Goal: Task Accomplishment & Management: Complete application form

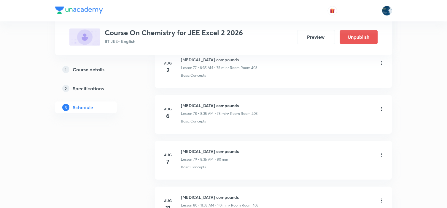
scroll to position [4213, 0]
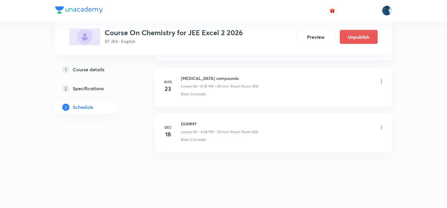
click at [193, 80] on h6 "Carbonyl compounds" at bounding box center [219, 78] width 77 height 6
copy h6 "Carbonyl compounds"
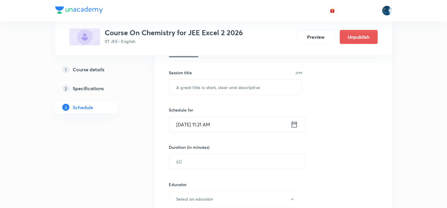
scroll to position [99, 0]
click at [194, 84] on input "text" at bounding box center [235, 86] width 133 height 15
type input "R"
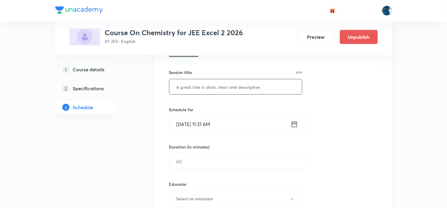
click at [258, 85] on input "text" at bounding box center [235, 86] width 133 height 15
click at [204, 91] on input "text" at bounding box center [235, 86] width 133 height 15
type input "R"
type input "Organic Revision"
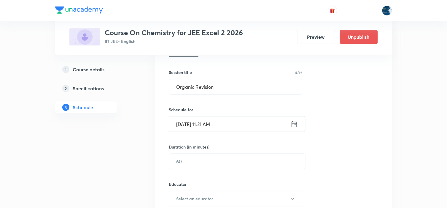
click at [292, 124] on icon at bounding box center [293, 124] width 7 height 8
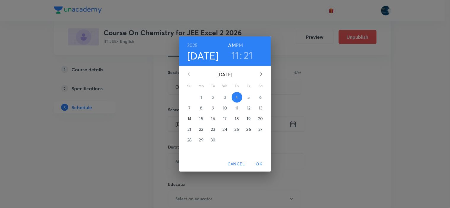
click at [238, 45] on h6 "PM" at bounding box center [239, 45] width 7 height 8
click at [236, 54] on h3 "11" at bounding box center [235, 55] width 8 height 12
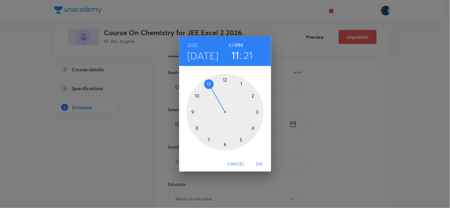
click at [241, 85] on div at bounding box center [224, 112] width 77 height 77
click at [252, 128] on div at bounding box center [224, 112] width 77 height 77
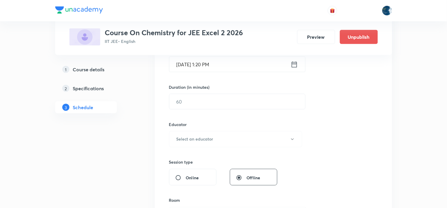
scroll to position [164, 0]
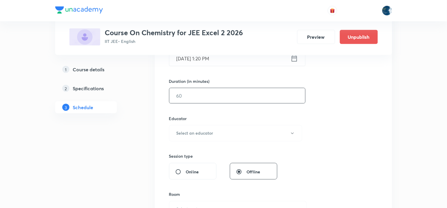
click at [248, 100] on input "text" at bounding box center [237, 95] width 136 height 15
type input "40"
click at [220, 135] on button "Select an educator" at bounding box center [235, 133] width 133 height 16
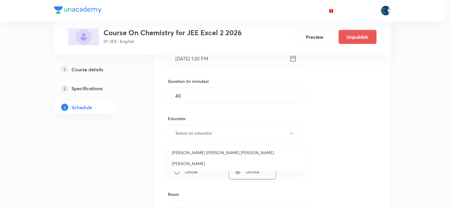
click at [211, 149] on li "Parimi Venkata Ramana Dinesh Kumar" at bounding box center [236, 152] width 137 height 11
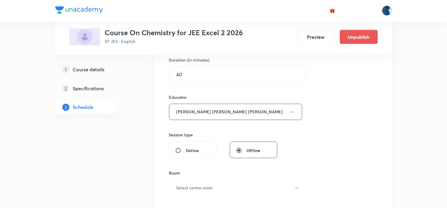
scroll to position [230, 0]
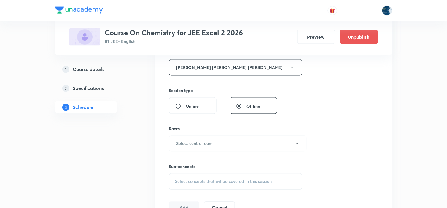
click at [177, 103] on input "Online" at bounding box center [180, 106] width 11 height 6
radio input "true"
radio input "false"
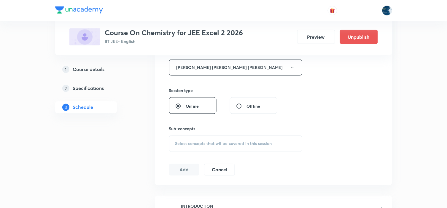
click at [207, 144] on span "Select concepts that wil be covered in this session" at bounding box center [223, 144] width 97 height 5
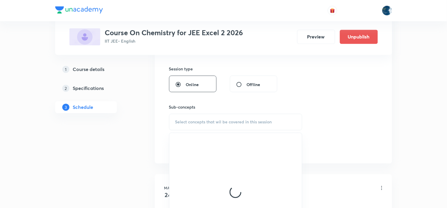
scroll to position [263, 0]
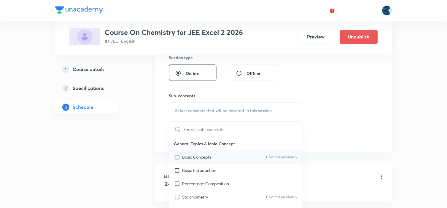
click at [288, 152] on div "Basic Concepts Covered previously" at bounding box center [235, 157] width 133 height 13
checkbox input "true"
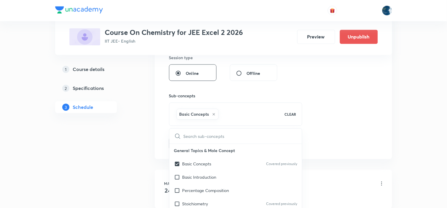
click at [309, 137] on div "Session 86 Live class Session title 16/99 Organic Revision ​ Schedule for Sep 4…" at bounding box center [273, 7] width 209 height 285
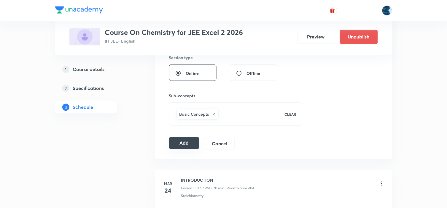
click at [184, 138] on button "Add" at bounding box center [184, 143] width 31 height 12
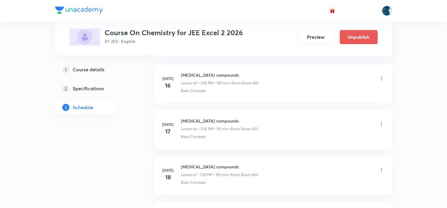
scroll to position [4182, 0]
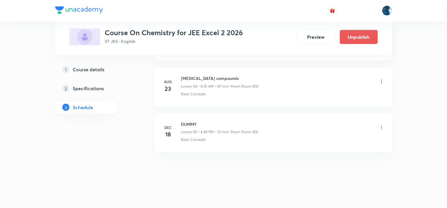
radio input "false"
radio input "true"
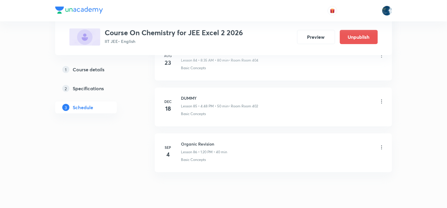
scroll to position [3935, 0]
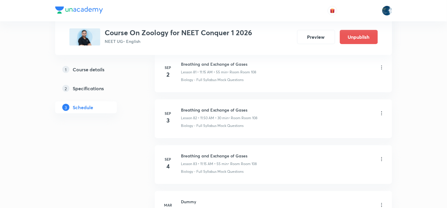
scroll to position [4129, 0]
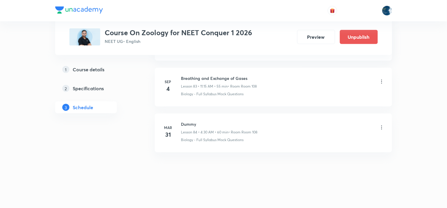
click at [381, 81] on icon at bounding box center [381, 82] width 6 height 6
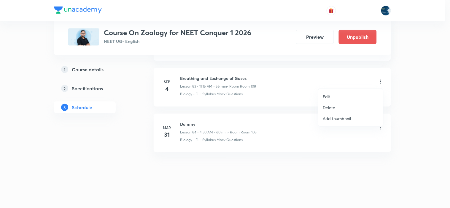
click at [347, 105] on li "Delete" at bounding box center [350, 107] width 65 height 11
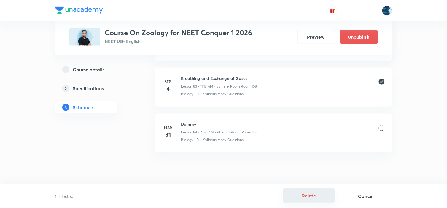
click at [316, 191] on button "Delete" at bounding box center [309, 196] width 52 height 14
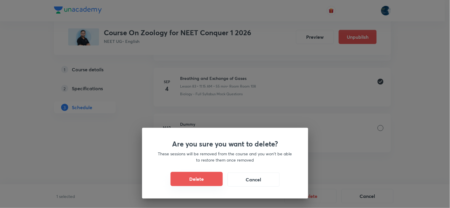
click at [214, 181] on button "Delete" at bounding box center [196, 179] width 52 height 14
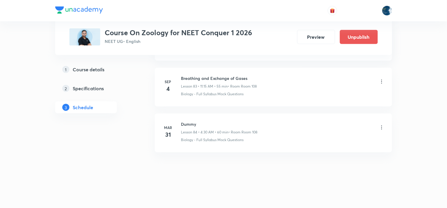
scroll to position [4083, 0]
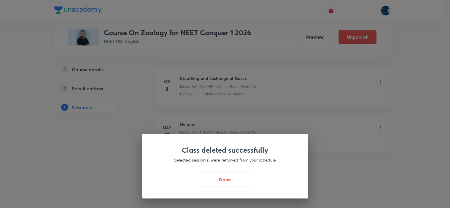
click at [218, 177] on button "Done" at bounding box center [225, 180] width 52 height 14
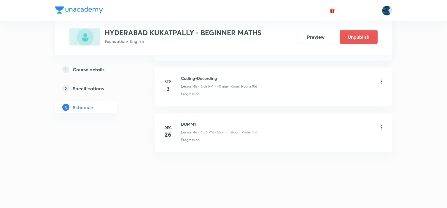
scroll to position [2420, 0]
click at [191, 78] on h6 "Coding-Decording" at bounding box center [219, 78] width 76 height 6
copy h6 "Coding-Decording"
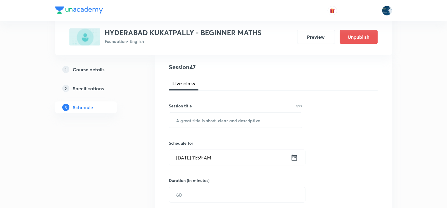
scroll to position [66, 0]
click at [217, 113] on input "text" at bounding box center [235, 119] width 133 height 15
paste input "Coding-Decording"
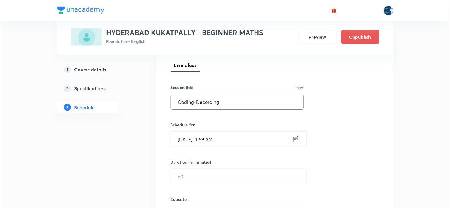
scroll to position [99, 0]
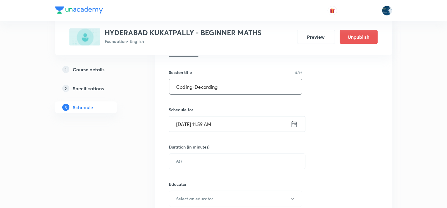
type input "Coding-Decording"
click at [291, 122] on icon at bounding box center [293, 124] width 7 height 8
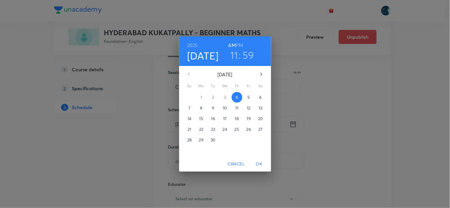
click at [241, 47] on h6 "PM" at bounding box center [239, 45] width 7 height 8
click at [237, 56] on h3 "11" at bounding box center [234, 55] width 8 height 12
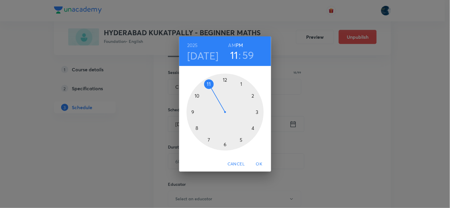
click at [241, 140] on div at bounding box center [224, 112] width 77 height 77
click at [257, 119] on div at bounding box center [224, 112] width 77 height 77
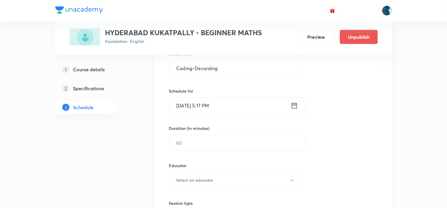
scroll to position [132, 0]
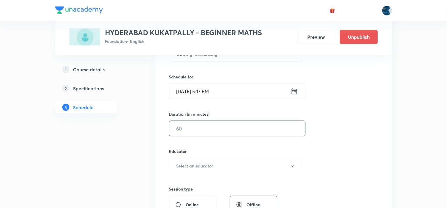
click at [251, 132] on input "text" at bounding box center [237, 128] width 136 height 15
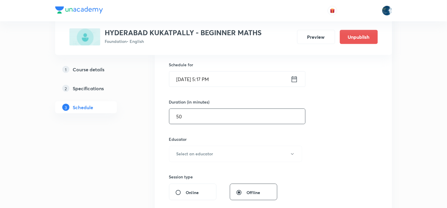
scroll to position [164, 0]
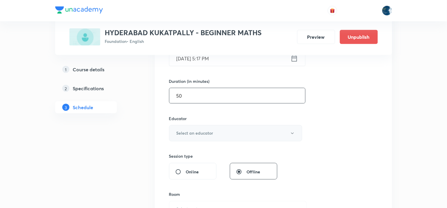
type input "50"
click at [246, 128] on button "Select an educator" at bounding box center [235, 133] width 133 height 16
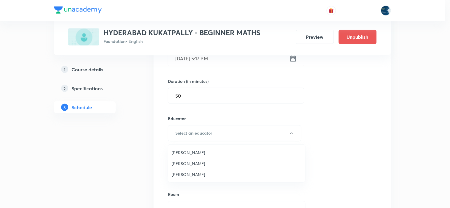
click at [224, 149] on li "[PERSON_NAME]" at bounding box center [236, 152] width 137 height 11
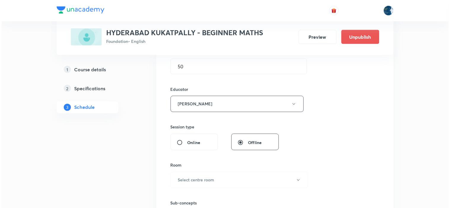
scroll to position [230, 0]
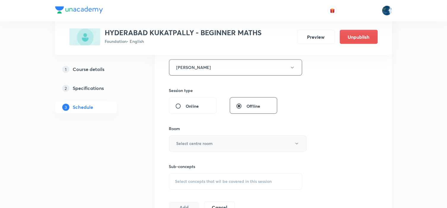
click at [223, 144] on button "Select centre room" at bounding box center [237, 144] width 137 height 16
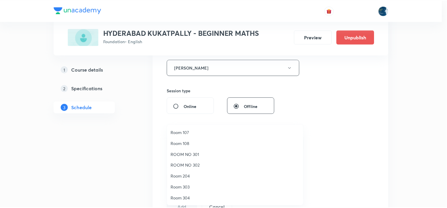
scroll to position [33, 0]
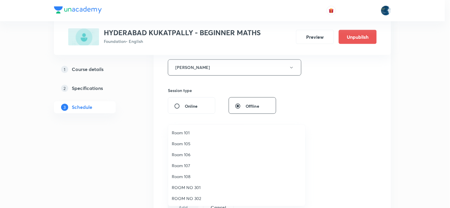
click at [196, 151] on li "Room 106" at bounding box center [236, 154] width 137 height 11
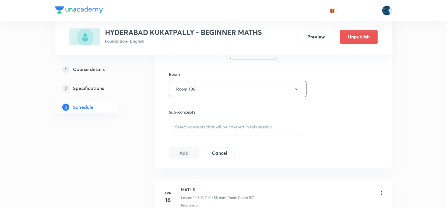
scroll to position [296, 0]
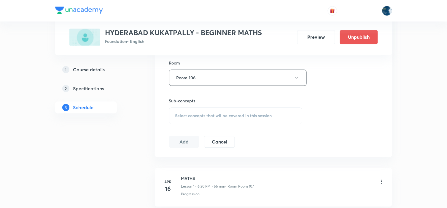
click at [266, 112] on div "Select concepts that wil be covered in this session" at bounding box center [235, 116] width 133 height 17
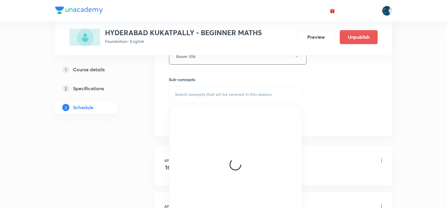
scroll to position [329, 0]
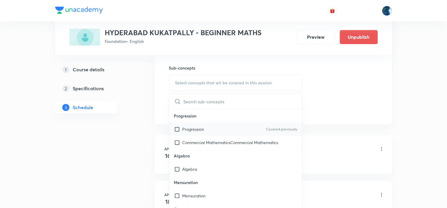
click at [279, 129] on p "Covered previously" at bounding box center [281, 129] width 31 height 5
checkbox input "true"
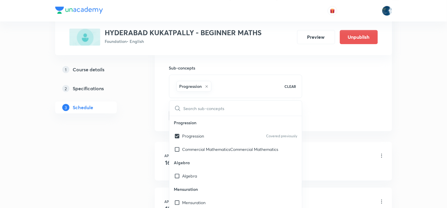
drag, startPoint x: 346, startPoint y: 107, endPoint x: 237, endPoint y: 103, distance: 109.1
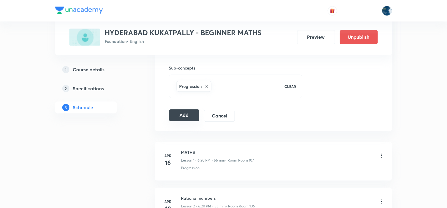
click at [194, 116] on button "Add" at bounding box center [184, 115] width 31 height 12
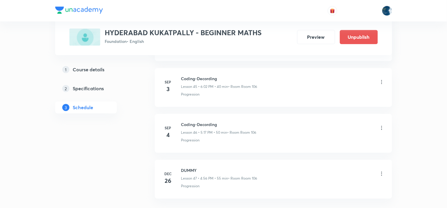
scroll to position [2056, 0]
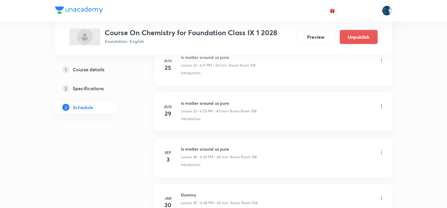
scroll to position [1876, 0]
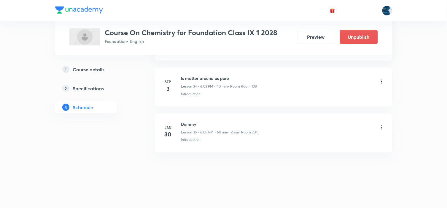
click at [196, 77] on h6 "Is matter around us pure" at bounding box center [219, 78] width 76 height 6
copy h6 "Is matter around us pure"
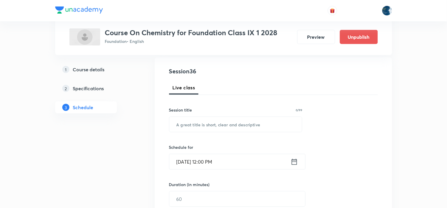
scroll to position [66, 0]
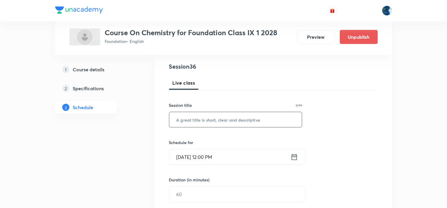
click at [210, 114] on input "text" at bounding box center [235, 119] width 133 height 15
paste input "Is matter around us pure"
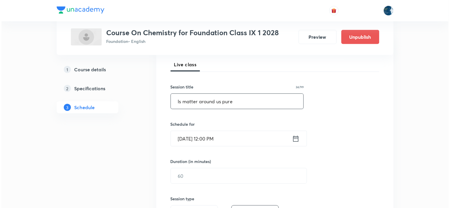
scroll to position [99, 0]
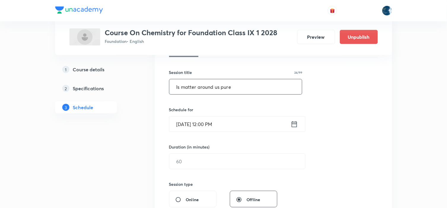
type input "Is matter around us pure"
click at [292, 123] on icon at bounding box center [293, 124] width 7 height 8
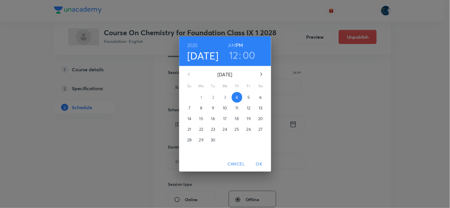
click at [233, 57] on h3 "12" at bounding box center [233, 55] width 9 height 12
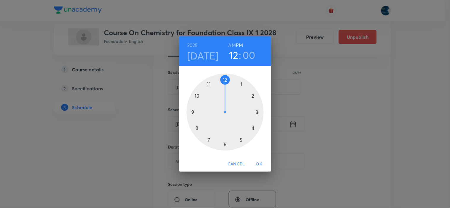
click at [241, 141] on div at bounding box center [224, 112] width 77 height 77
click at [256, 119] on div at bounding box center [224, 112] width 77 height 77
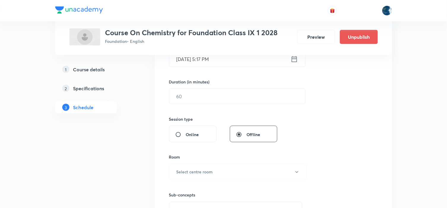
scroll to position [164, 0]
click at [255, 99] on input "text" at bounding box center [237, 95] width 136 height 15
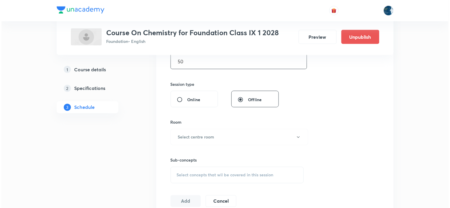
scroll to position [230, 0]
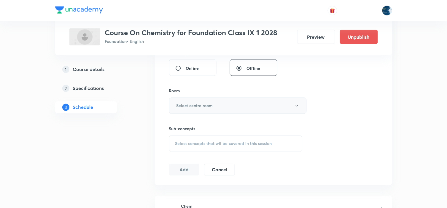
type input "50"
click at [259, 113] on button "Select centre room" at bounding box center [237, 106] width 137 height 16
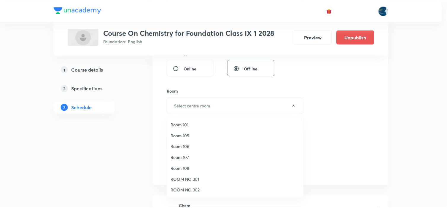
scroll to position [66, 0]
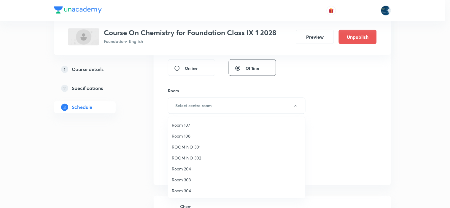
click at [193, 135] on span "Room 108" at bounding box center [237, 136] width 130 height 6
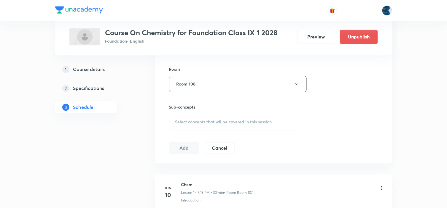
scroll to position [263, 0]
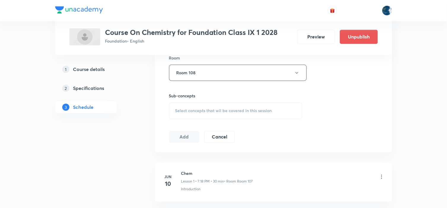
click at [275, 113] on div "Select concepts that wil be covered in this session" at bounding box center [235, 111] width 133 height 17
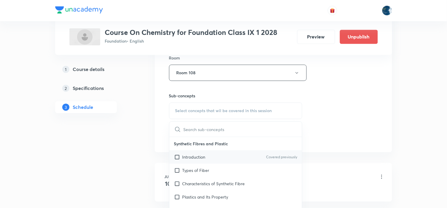
click at [266, 155] on p "Covered previously" at bounding box center [281, 157] width 31 height 5
checkbox input "true"
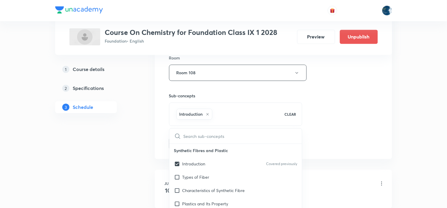
click at [340, 140] on div "Session 36 Live class Session title 24/99 Is matter around us pure ​ Schedule f…" at bounding box center [273, 7] width 209 height 285
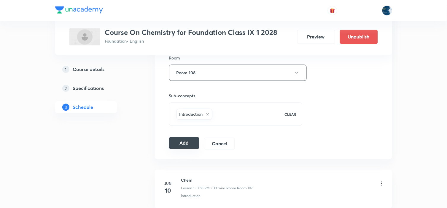
click at [188, 140] on button "Add" at bounding box center [184, 143] width 31 height 12
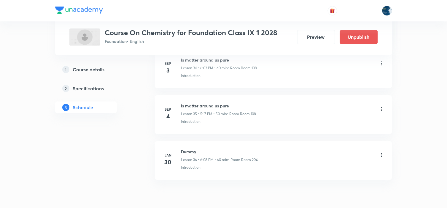
scroll to position [1649, 0]
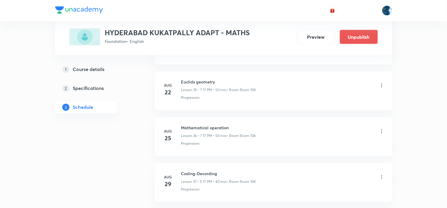
scroll to position [2144, 0]
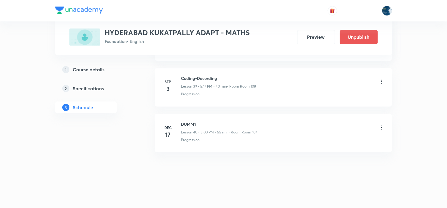
click at [193, 76] on h6 "Coding-Decording" at bounding box center [218, 78] width 75 height 6
copy h6 "Coding-Decording"
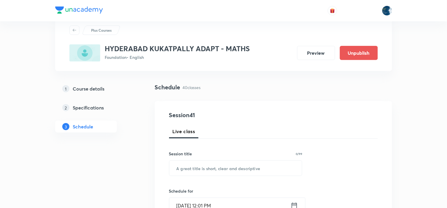
scroll to position [33, 0]
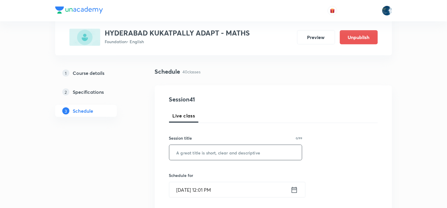
click at [240, 153] on input "text" at bounding box center [235, 152] width 133 height 15
paste input "Coding-Decording"
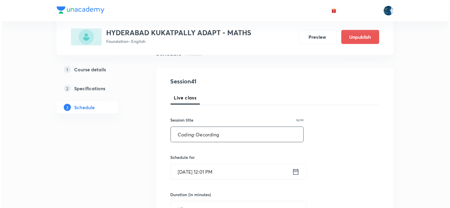
scroll to position [66, 0]
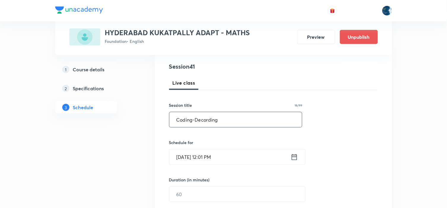
type input "Coding-Decording"
click at [292, 158] on icon at bounding box center [293, 157] width 7 height 8
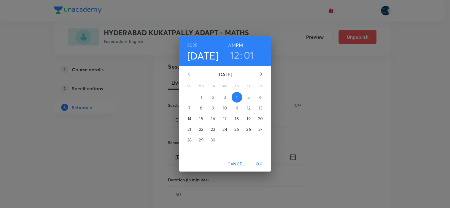
click at [235, 55] on h3 "12" at bounding box center [234, 55] width 9 height 12
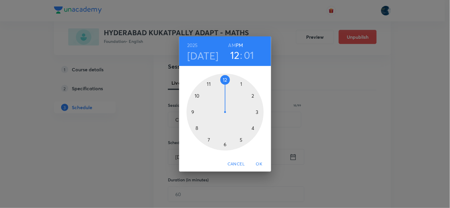
click at [208, 140] on div at bounding box center [224, 112] width 77 height 77
click at [239, 140] on div at bounding box center [224, 112] width 77 height 77
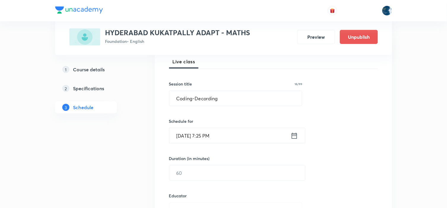
scroll to position [99, 0]
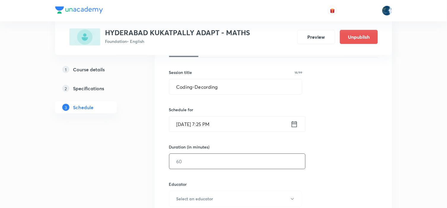
click at [230, 157] on input "text" at bounding box center [237, 161] width 136 height 15
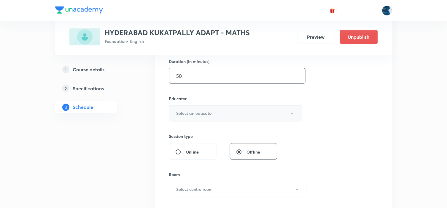
scroll to position [197, 0]
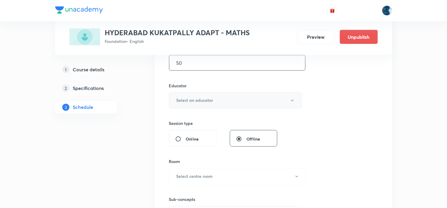
type input "50"
click at [239, 96] on button "Select an educator" at bounding box center [235, 100] width 133 height 16
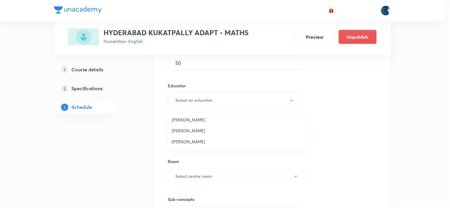
click at [201, 119] on span "Laxmipriya Sahu" at bounding box center [237, 120] width 130 height 6
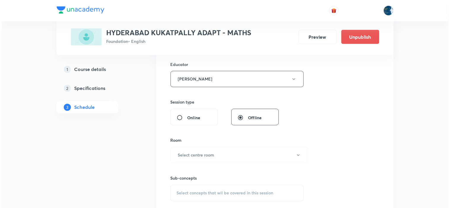
scroll to position [230, 0]
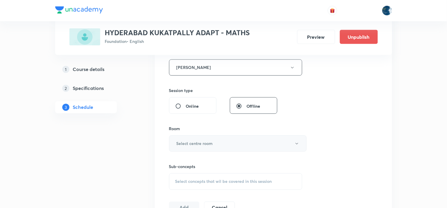
click at [232, 147] on button "Select centre room" at bounding box center [237, 144] width 137 height 16
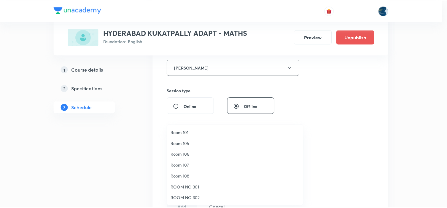
scroll to position [66, 0]
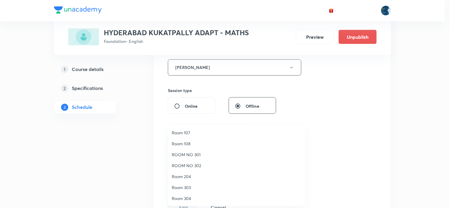
click at [191, 143] on span "Room 108" at bounding box center [237, 144] width 130 height 6
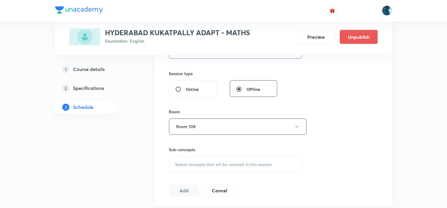
scroll to position [263, 0]
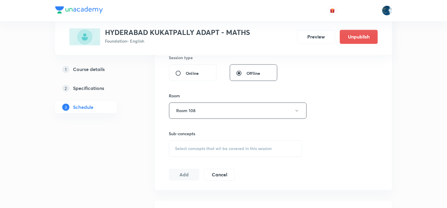
click at [245, 148] on span "Select concepts that wil be covered in this session" at bounding box center [223, 149] width 97 height 5
click at [266, 194] on p "Covered previously" at bounding box center [281, 195] width 31 height 5
checkbox input "true"
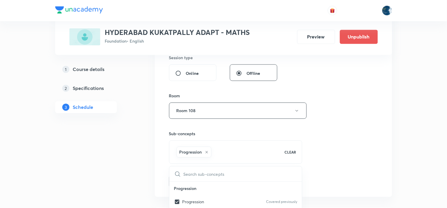
click at [348, 159] on div "Session 41 Live class Session title 16/99 Coding-Decording ​ Schedule for Sep 4…" at bounding box center [273, 26] width 209 height 323
click at [185, 177] on button "Add" at bounding box center [184, 181] width 31 height 12
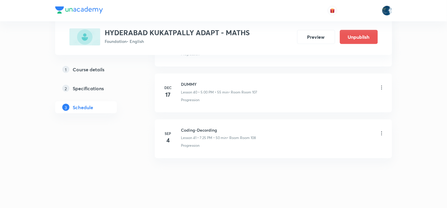
scroll to position [1879, 0]
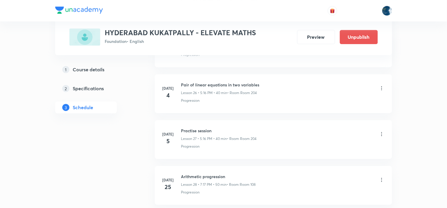
scroll to position [2282, 0]
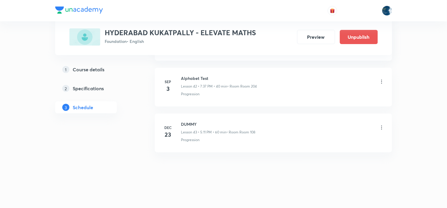
click at [188, 78] on h6 "Alphabet Test" at bounding box center [219, 78] width 76 height 6
copy h6 "Alphabet Test"
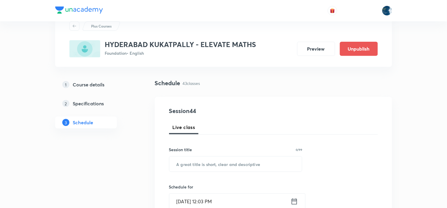
scroll to position [66, 0]
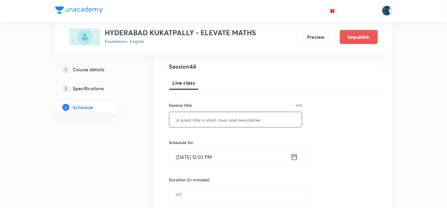
click at [209, 120] on input "text" at bounding box center [235, 119] width 133 height 15
paste input "Alphabet Test"
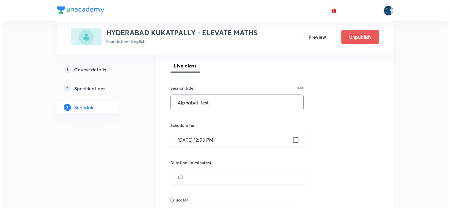
scroll to position [99, 0]
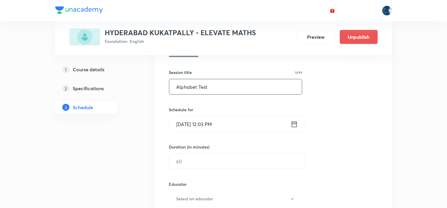
type input "Alphabet Test"
click at [292, 122] on icon at bounding box center [293, 124] width 7 height 8
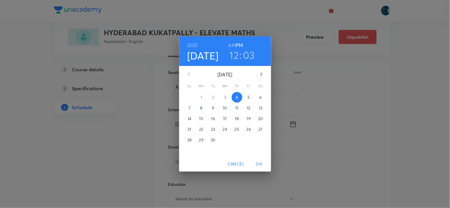
click at [234, 52] on h3 "12" at bounding box center [233, 55] width 9 height 12
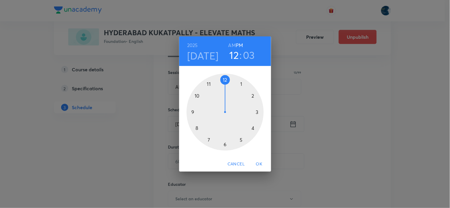
click at [224, 144] on div at bounding box center [224, 112] width 77 height 77
click at [242, 140] on div at bounding box center [224, 112] width 77 height 77
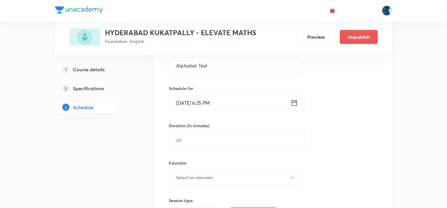
scroll to position [132, 0]
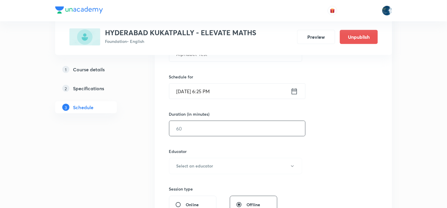
click at [239, 131] on input "text" at bounding box center [237, 128] width 136 height 15
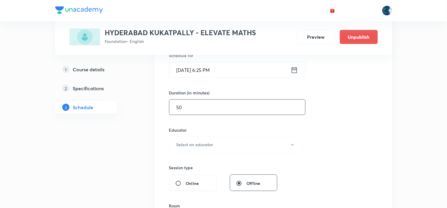
scroll to position [164, 0]
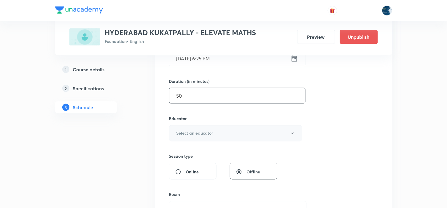
type input "50"
click at [243, 134] on button "Select an educator" at bounding box center [235, 133] width 133 height 16
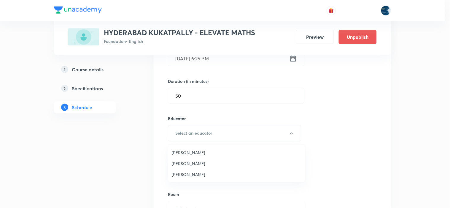
click at [207, 152] on span "[PERSON_NAME]" at bounding box center [237, 153] width 130 height 6
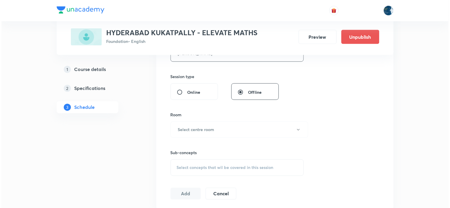
scroll to position [263, 0]
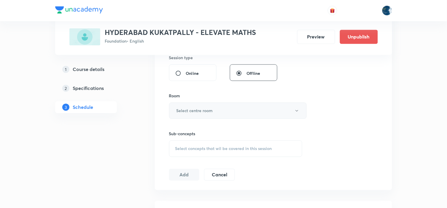
click at [280, 110] on button "Select centre room" at bounding box center [237, 111] width 137 height 16
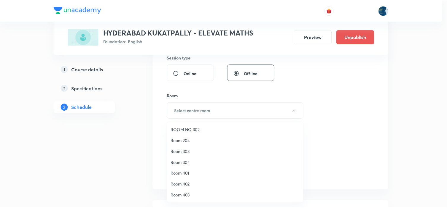
scroll to position [110, 0]
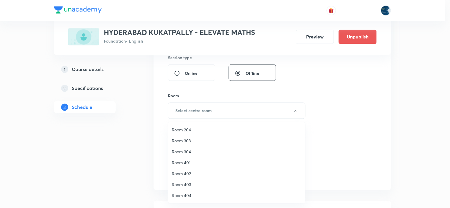
click at [197, 125] on li "Room 204" at bounding box center [236, 129] width 137 height 11
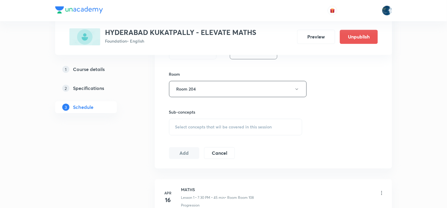
scroll to position [296, 0]
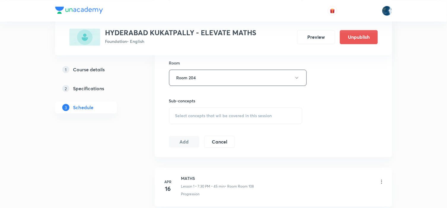
click at [220, 120] on div "Select concepts that wil be covered in this session" at bounding box center [235, 116] width 133 height 17
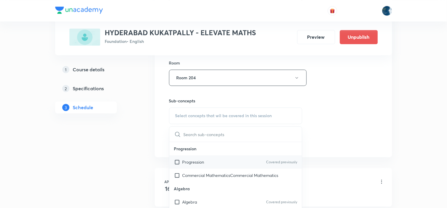
click at [252, 158] on div "Progression Covered previously" at bounding box center [235, 162] width 133 height 13
checkbox input "true"
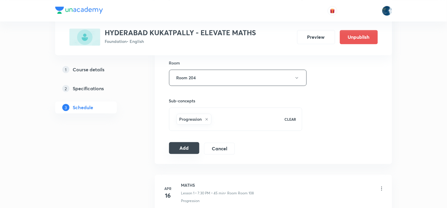
click at [185, 150] on button "Add" at bounding box center [184, 148] width 31 height 12
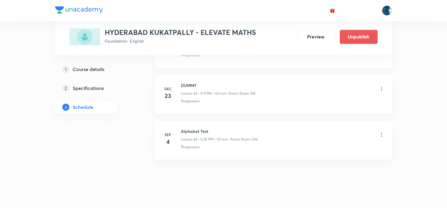
scroll to position [2017, 0]
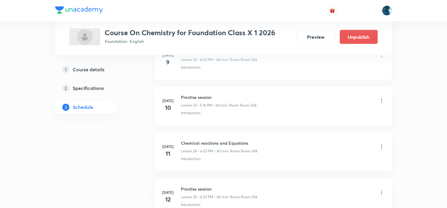
scroll to position [1922, 0]
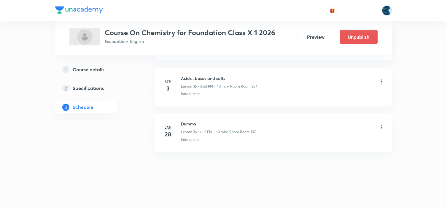
click at [184, 74] on li "[DATE] Acids , bases and salts Lesson 35 • 6:52 PM • 40 min • Room Room 204 Int…" at bounding box center [273, 87] width 237 height 39
copy h6 "Acids , bases and salts"
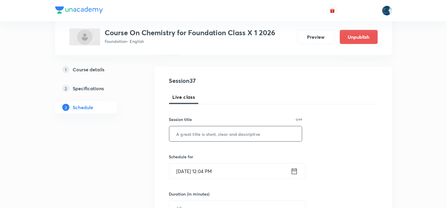
scroll to position [66, 0]
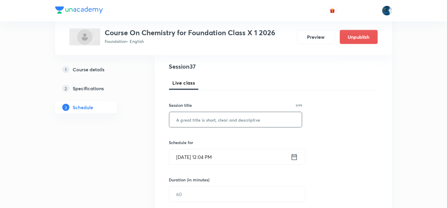
click at [207, 120] on input "text" at bounding box center [235, 119] width 133 height 15
paste input "Acids , bases and salts"
type input "Acids , bases and salts"
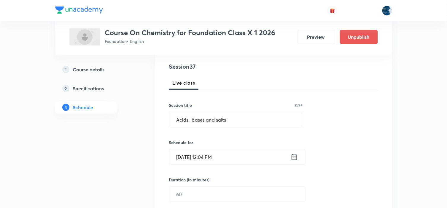
click at [293, 155] on icon at bounding box center [293, 157] width 7 height 8
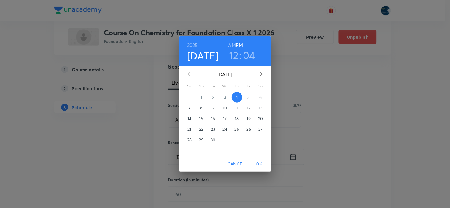
click at [234, 51] on h3 "12" at bounding box center [233, 55] width 9 height 12
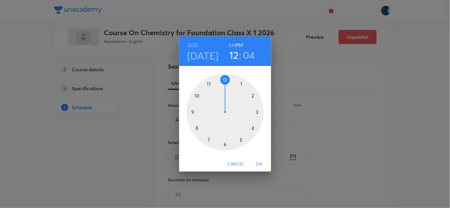
click at [207, 139] on div at bounding box center [224, 112] width 77 height 77
click at [239, 139] on div at bounding box center [224, 112] width 77 height 77
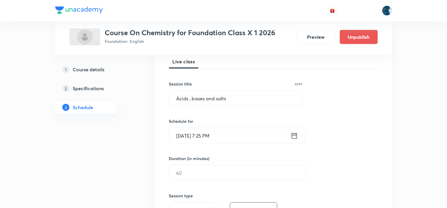
scroll to position [99, 0]
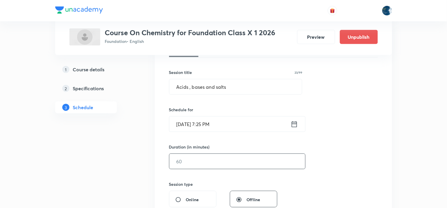
click at [234, 159] on input "text" at bounding box center [237, 161] width 136 height 15
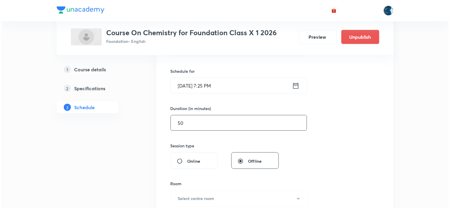
scroll to position [197, 0]
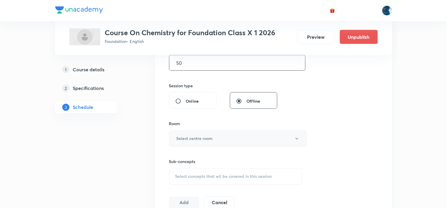
type input "50"
click at [225, 138] on button "Select centre room" at bounding box center [237, 139] width 137 height 16
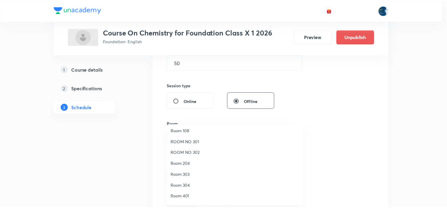
scroll to position [110, 0]
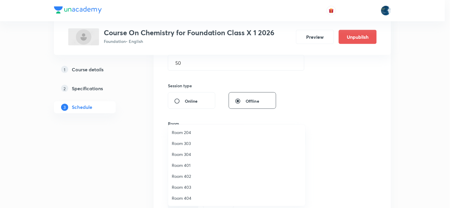
click at [190, 131] on span "Room 204" at bounding box center [237, 132] width 130 height 6
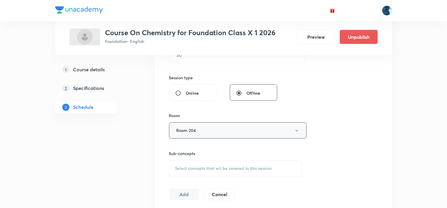
scroll to position [230, 0]
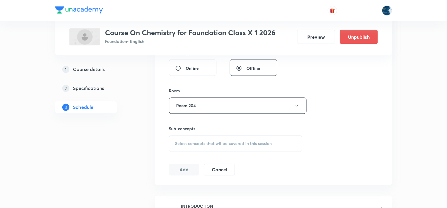
click at [239, 136] on div "Select concepts that wil be covered in this session" at bounding box center [235, 144] width 133 height 17
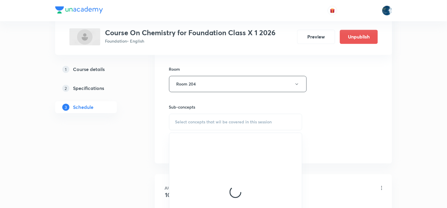
scroll to position [263, 0]
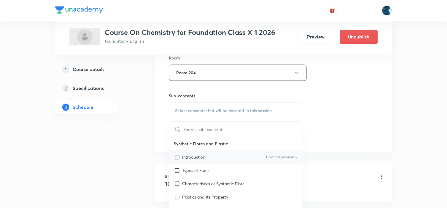
click at [262, 153] on div "Introduction Covered previously" at bounding box center [235, 157] width 133 height 13
checkbox input "true"
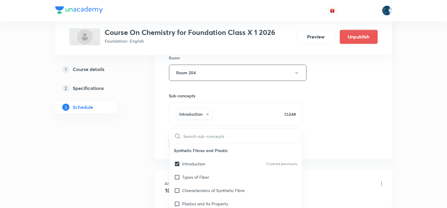
click at [302, 121] on div "Session 37 Live class Session title 23/99 Acids , bases and salts ​ Schedule fo…" at bounding box center [273, 7] width 209 height 285
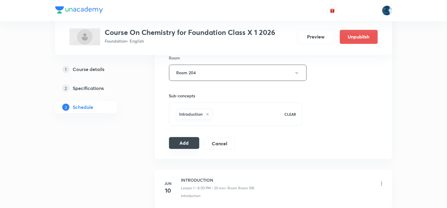
click at [183, 140] on button "Add" at bounding box center [184, 143] width 31 height 12
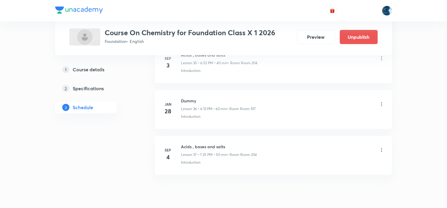
scroll to position [1695, 0]
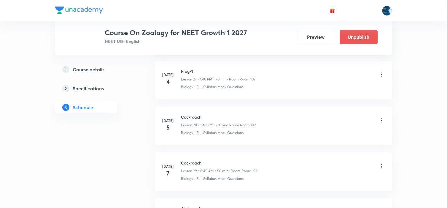
scroll to position [3431, 0]
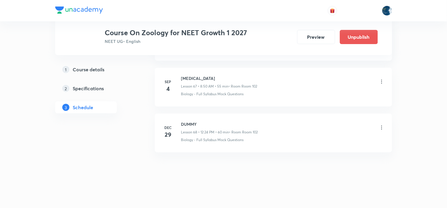
click at [190, 77] on h6 "[MEDICAL_DATA]" at bounding box center [219, 78] width 76 height 6
copy h6 "[MEDICAL_DATA]"
click at [190, 73] on li "[DATE] [MEDICAL_DATA] Lesson 67 • 8:50 AM • 55 min • Room Room 102 Biology - Fu…" at bounding box center [273, 87] width 237 height 39
click at [190, 78] on h6 "[MEDICAL_DATA]" at bounding box center [219, 78] width 76 height 6
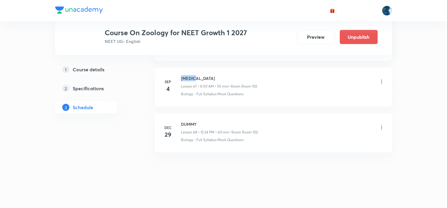
click at [190, 78] on h6 "[MEDICAL_DATA]" at bounding box center [219, 78] width 76 height 6
copy h6 "[MEDICAL_DATA]"
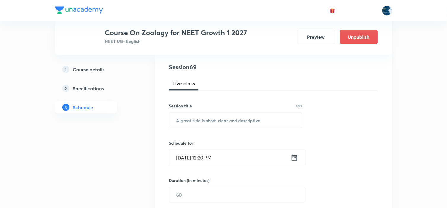
scroll to position [66, 0]
click at [235, 123] on input "text" at bounding box center [235, 119] width 133 height 15
paste input "[MEDICAL_DATA]"
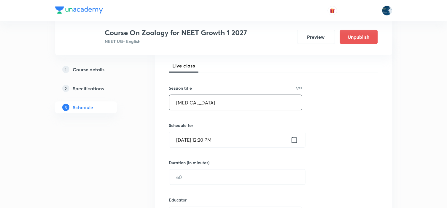
scroll to position [99, 0]
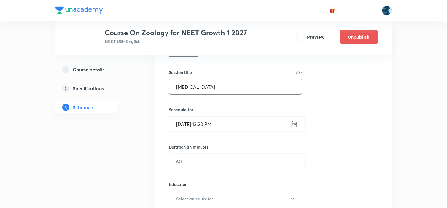
type input "[MEDICAL_DATA]"
click at [294, 122] on icon at bounding box center [293, 124] width 7 height 8
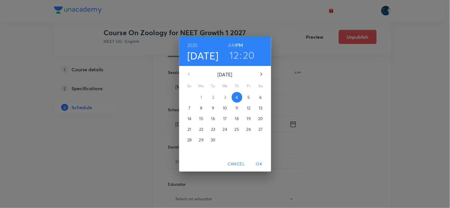
click at [246, 54] on h3 "20" at bounding box center [249, 55] width 12 height 12
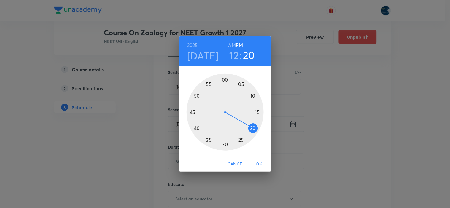
click at [241, 140] on div at bounding box center [224, 112] width 77 height 77
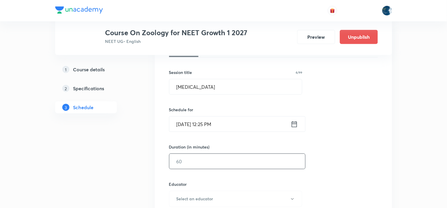
click at [226, 164] on input "text" at bounding box center [237, 161] width 136 height 15
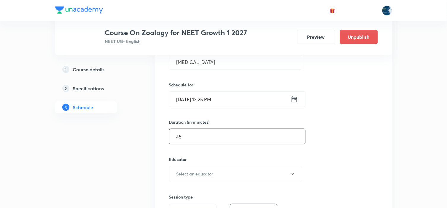
scroll to position [164, 0]
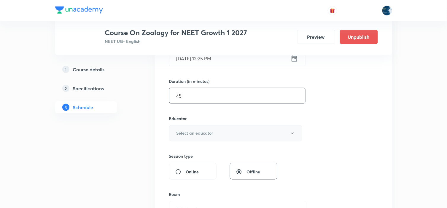
type input "45"
click at [225, 135] on button "Select an educator" at bounding box center [235, 133] width 133 height 16
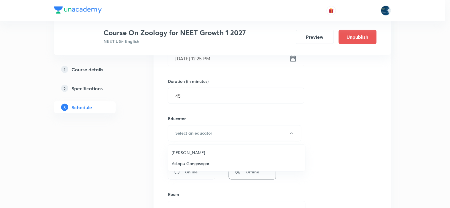
click at [215, 150] on span "Twishampati Joshi" at bounding box center [237, 153] width 130 height 6
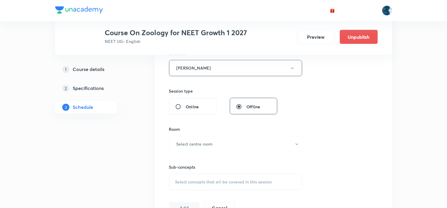
scroll to position [230, 0]
click at [223, 147] on button "Select centre room" at bounding box center [237, 144] width 137 height 16
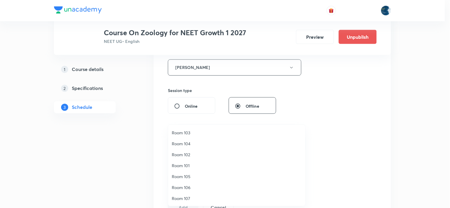
click at [190, 155] on span "Room 102" at bounding box center [237, 155] width 130 height 6
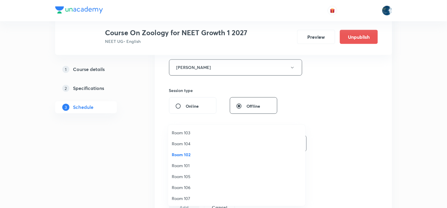
scroll to position [0, 0]
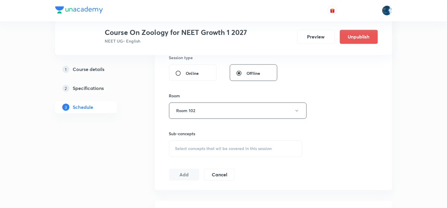
click at [208, 150] on span "Select concepts that wil be covered in this session" at bounding box center [223, 149] width 97 height 5
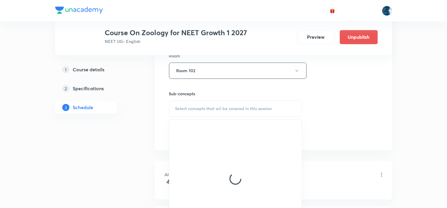
scroll to position [329, 0]
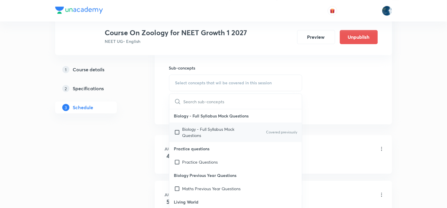
click at [268, 133] on p "Covered previously" at bounding box center [281, 132] width 31 height 5
checkbox input "true"
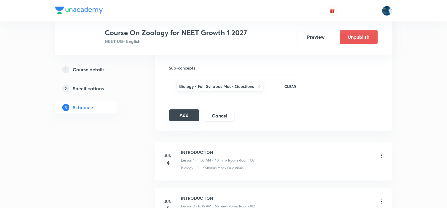
click at [187, 114] on button "Add" at bounding box center [184, 115] width 31 height 12
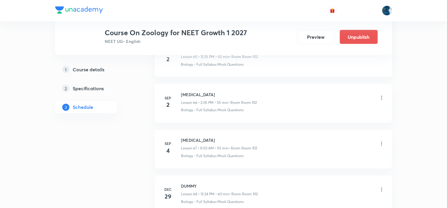
scroll to position [3035, 0]
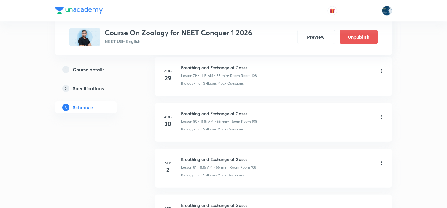
scroll to position [3951, 0]
